Goal: Understand process/instructions

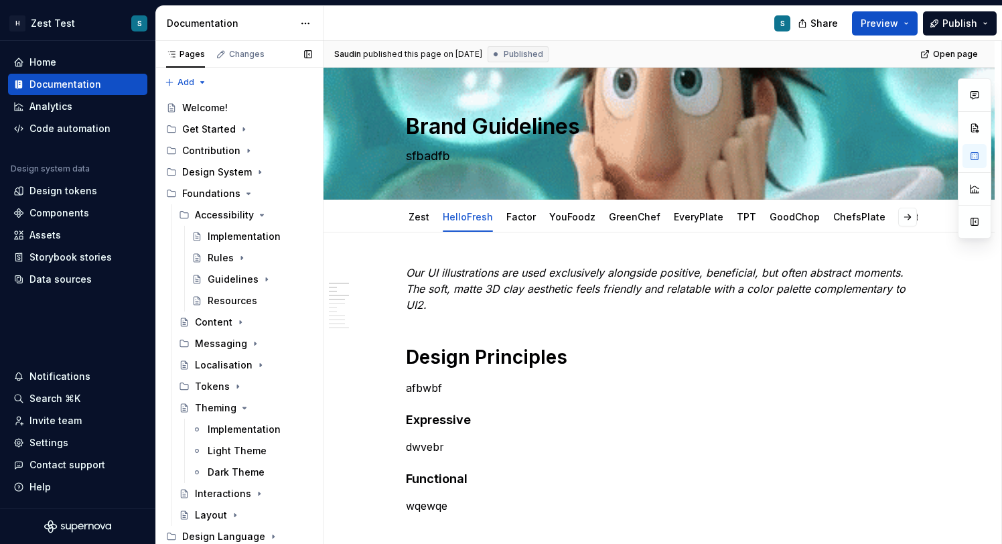
scroll to position [143, 0]
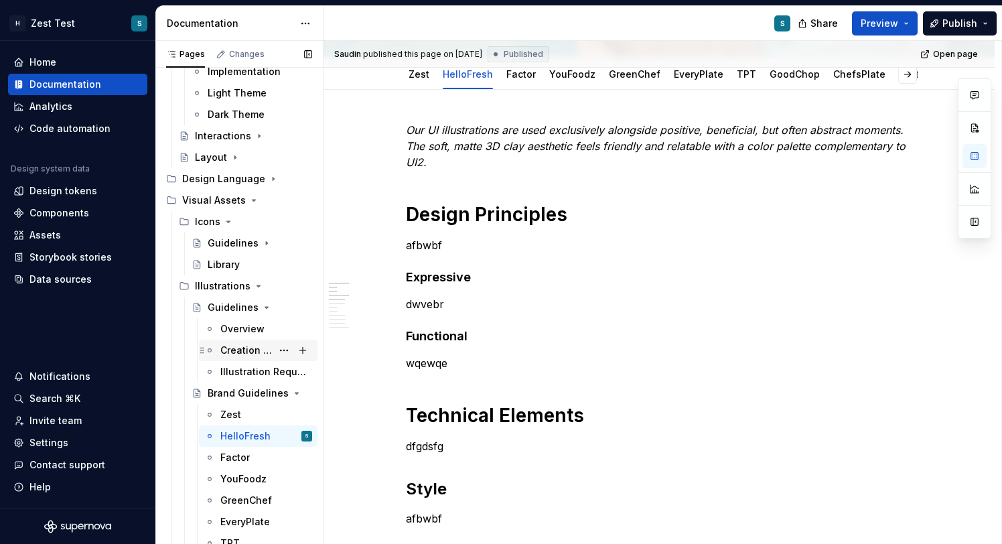
click at [248, 341] on div "Creation Process" at bounding box center [266, 350] width 92 height 19
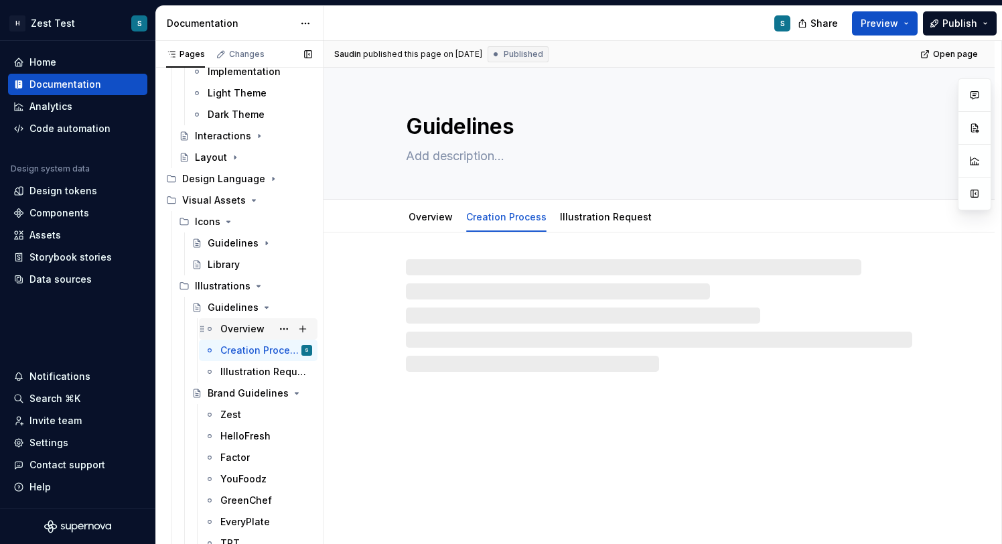
click at [247, 330] on div "Overview" at bounding box center [242, 328] width 44 height 13
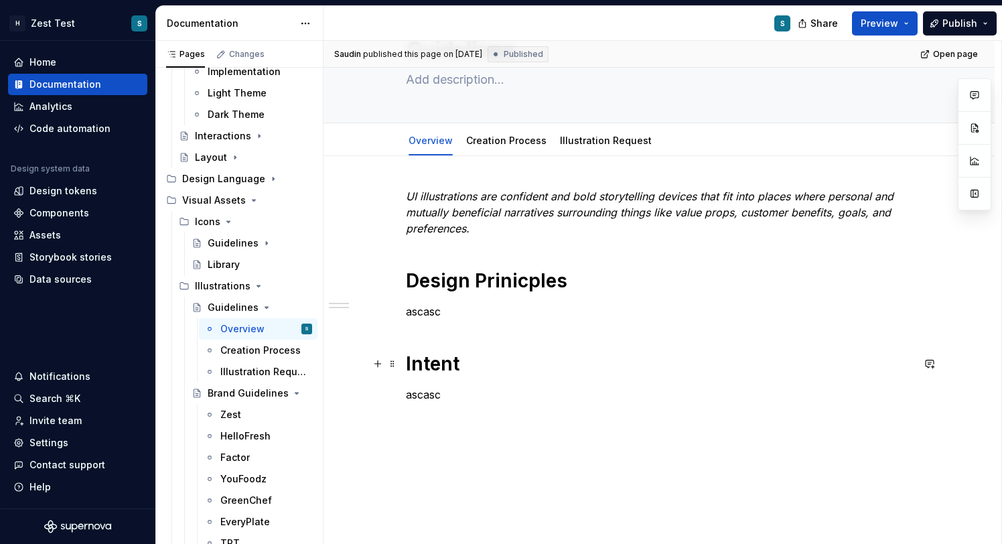
scroll to position [86, 0]
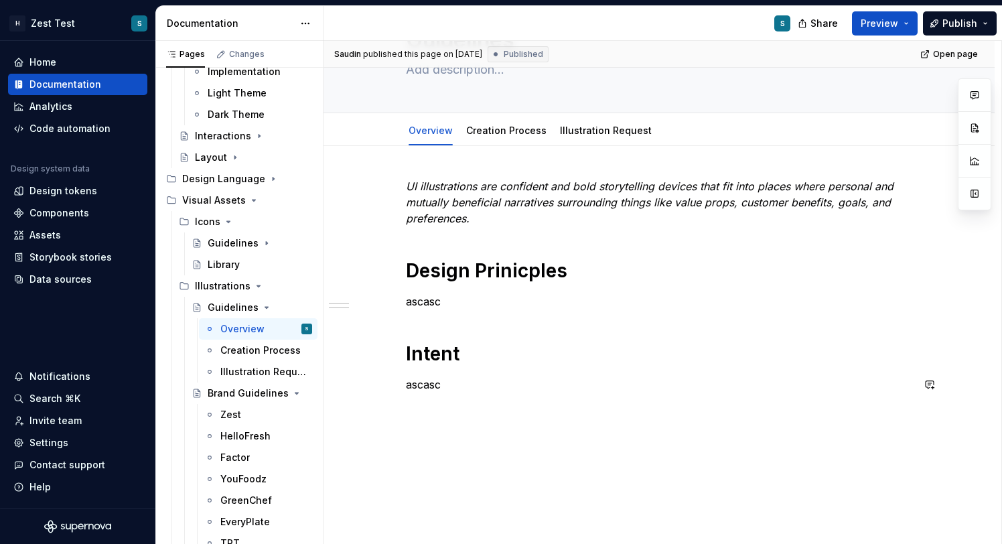
type textarea "*"
click at [434, 413] on div "UI illustrations are confident and bold storytelling devices that fit into plac…" at bounding box center [659, 359] width 671 height 426
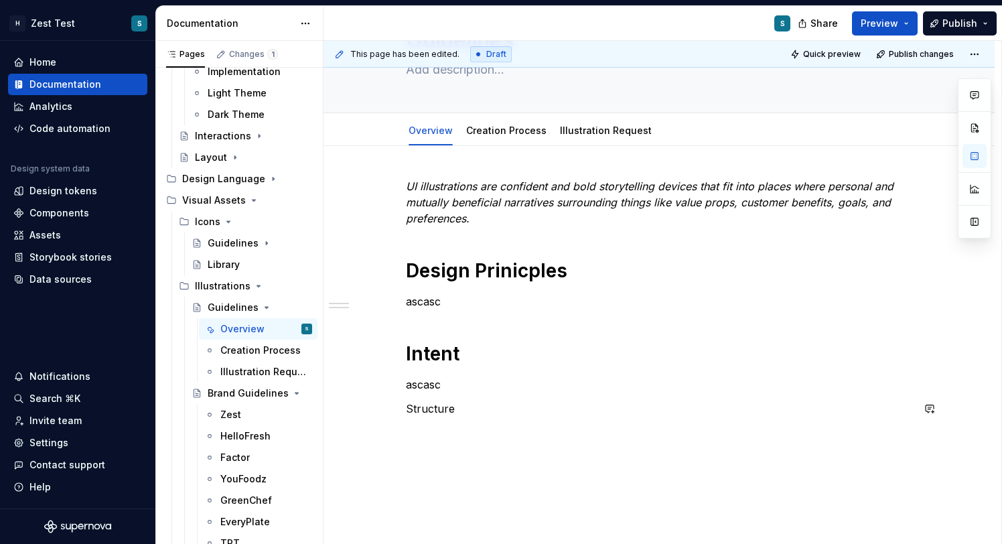
click at [438, 409] on p "Structure" at bounding box center [659, 409] width 506 height 16
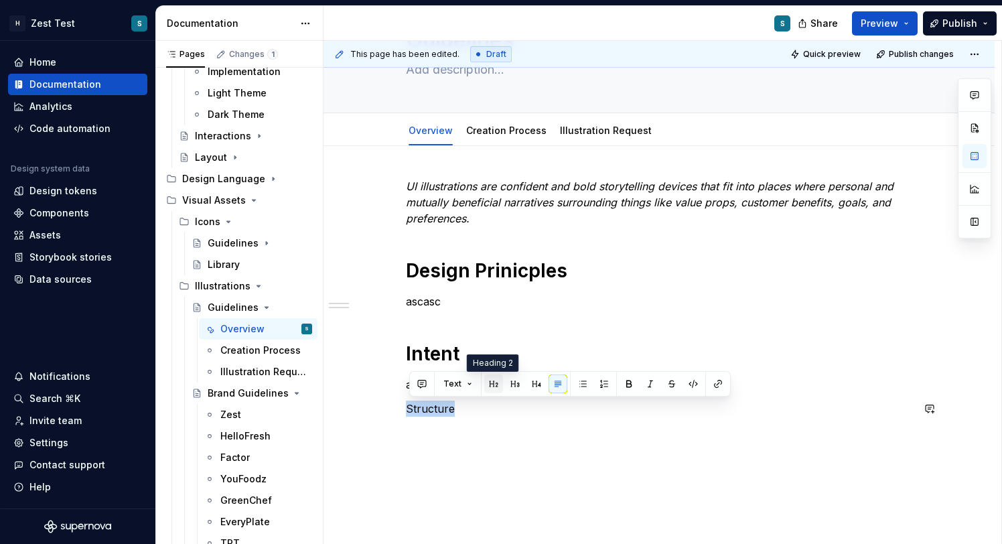
click at [489, 383] on button "button" at bounding box center [493, 383] width 19 height 19
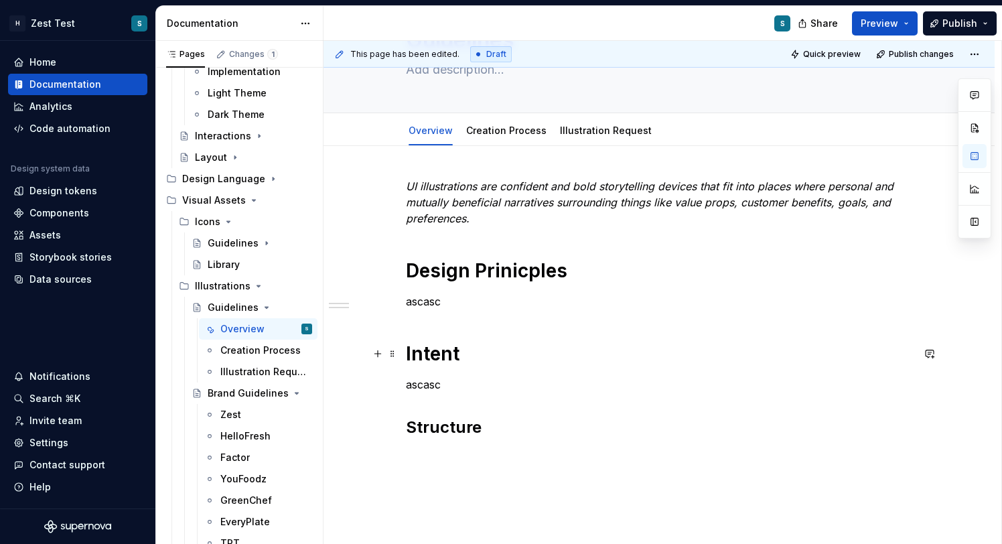
click at [454, 354] on h1 "Intent" at bounding box center [659, 354] width 506 height 24
click at [476, 425] on h2 "Structure" at bounding box center [659, 427] width 506 height 21
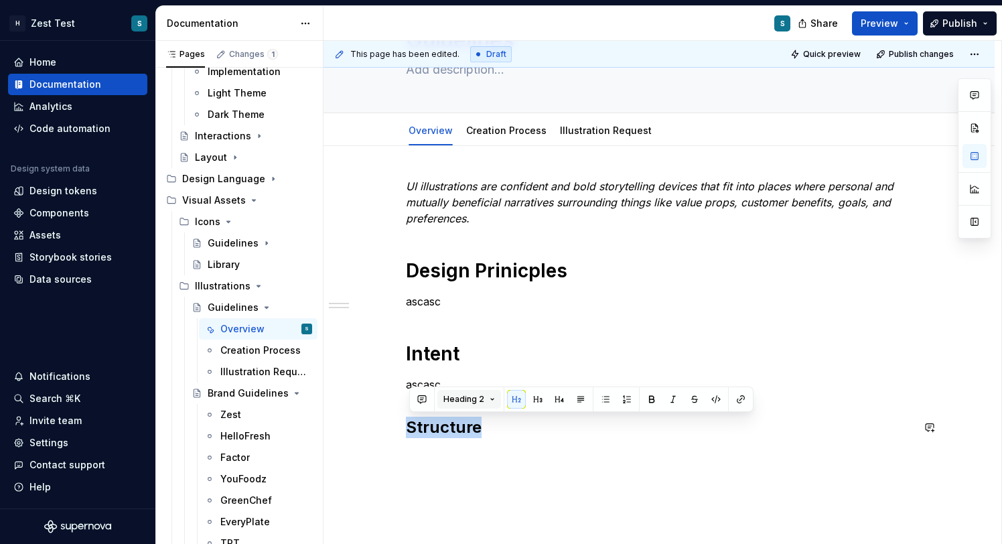
click at [488, 397] on button "Heading 2" at bounding box center [469, 399] width 64 height 19
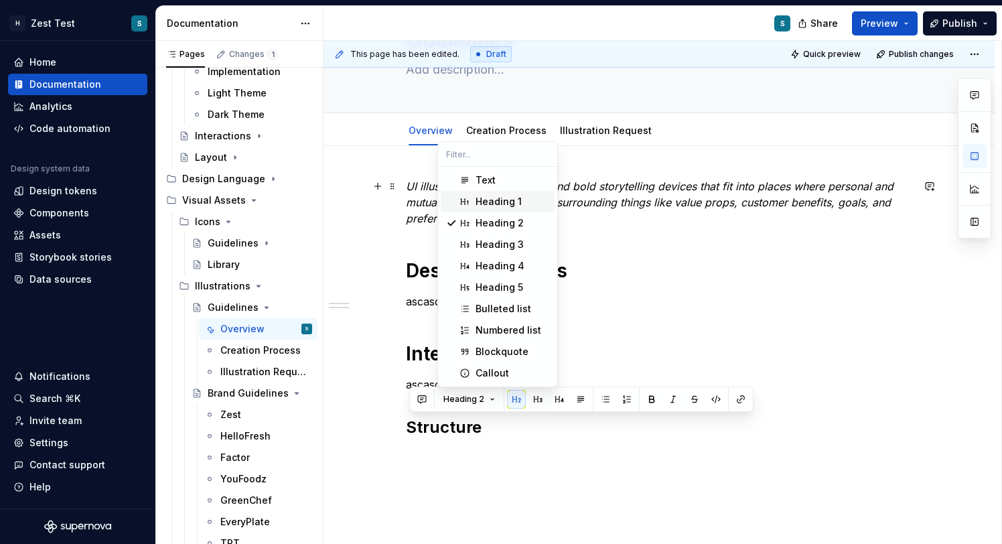
click at [496, 206] on div "Heading 1" at bounding box center [499, 201] width 46 height 13
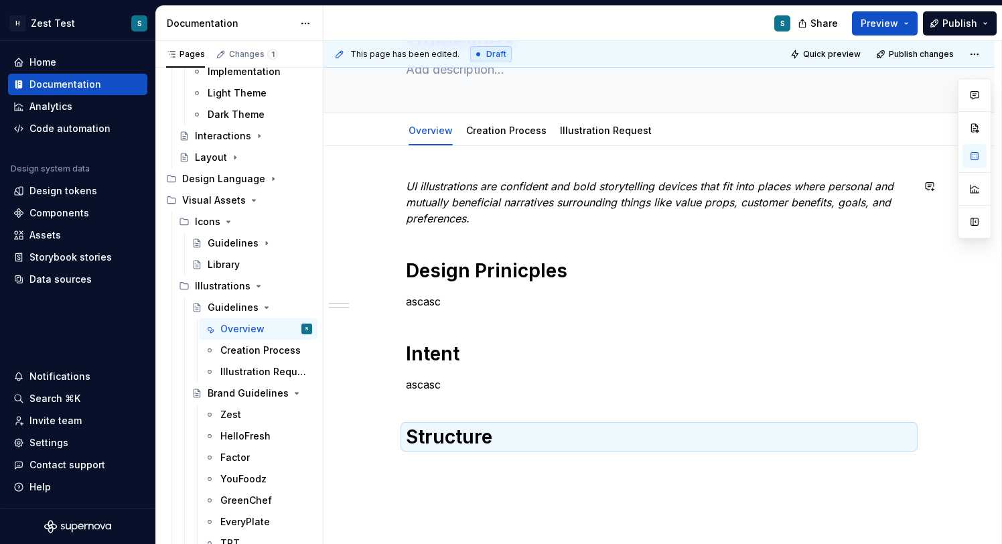
click at [550, 239] on div "UI illustrations are confident and bold storytelling devices that fit into plac…" at bounding box center [659, 313] width 506 height 271
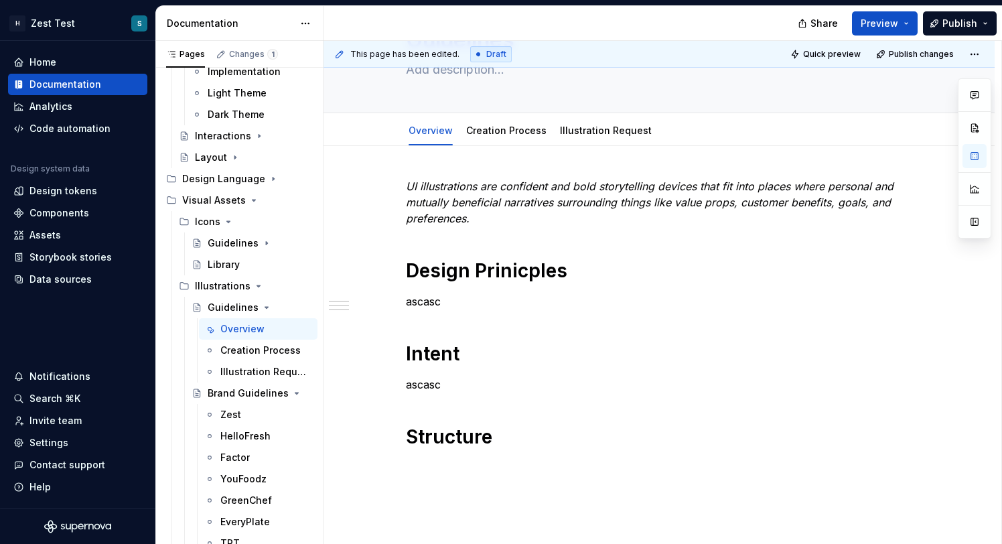
type textarea "*"
